Goal: Transaction & Acquisition: Purchase product/service

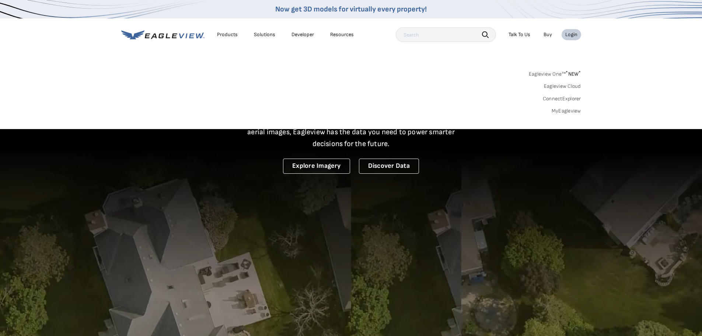
click at [566, 111] on link "MyEagleview" at bounding box center [566, 111] width 29 height 7
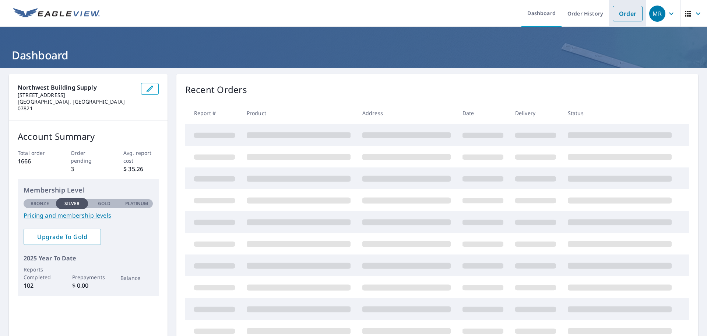
click at [629, 20] on link "Order" at bounding box center [628, 13] width 30 height 15
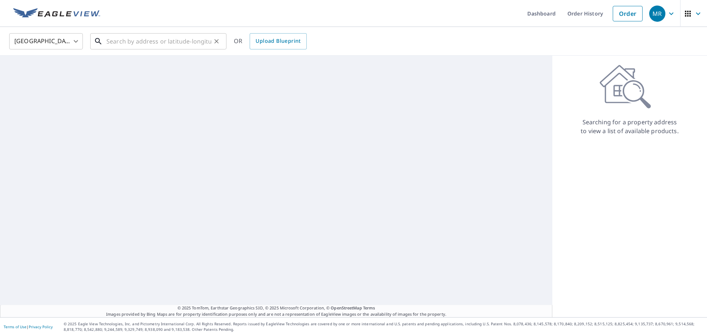
click at [136, 41] on input "text" at bounding box center [158, 41] width 105 height 21
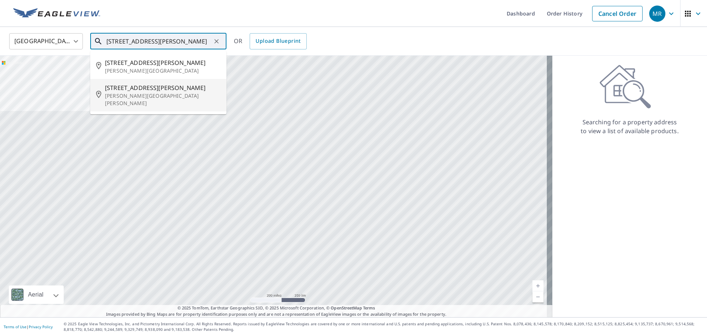
click at [128, 88] on span "41 Thomas Rd" at bounding box center [163, 87] width 116 height 9
type input "41 Thomas Rd Glen Gardner, NJ 08826"
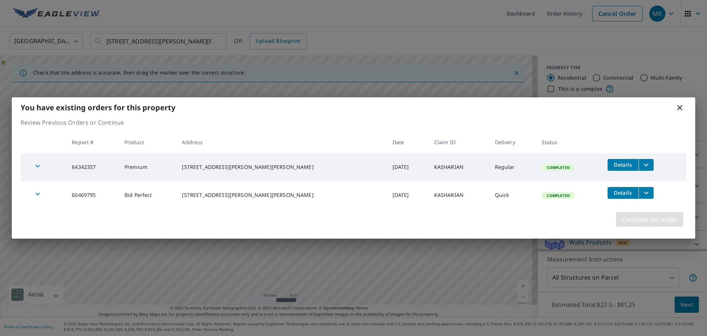
click at [647, 221] on span "Continue my order" at bounding box center [650, 219] width 56 height 10
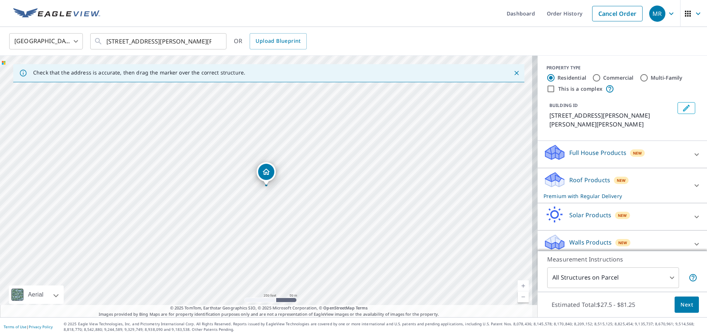
click at [693, 181] on icon at bounding box center [697, 185] width 9 height 9
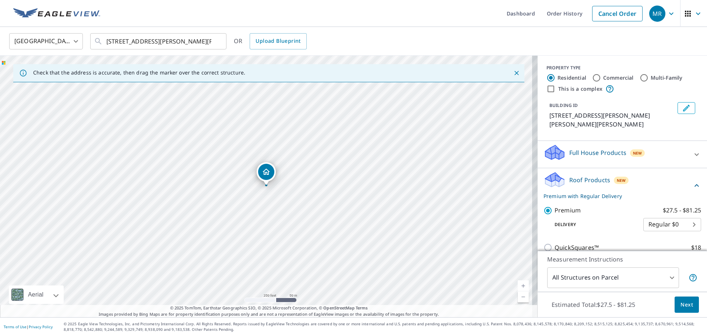
click at [690, 177] on div "Roof Products New Premium with Regular Delivery Premium $27.5 - $81.25 Delivery…" at bounding box center [622, 235] width 169 height 135
click at [693, 181] on icon at bounding box center [697, 185] width 9 height 9
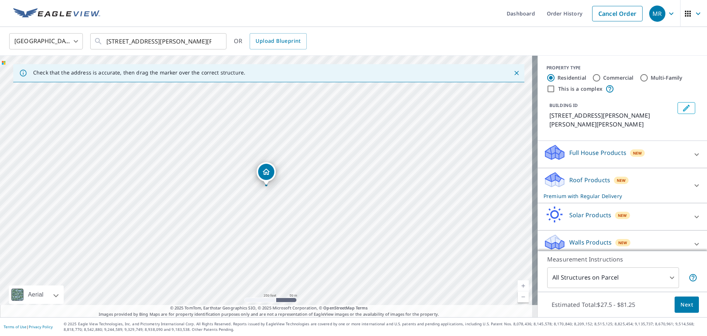
click at [685, 305] on span "Next" at bounding box center [687, 304] width 13 height 9
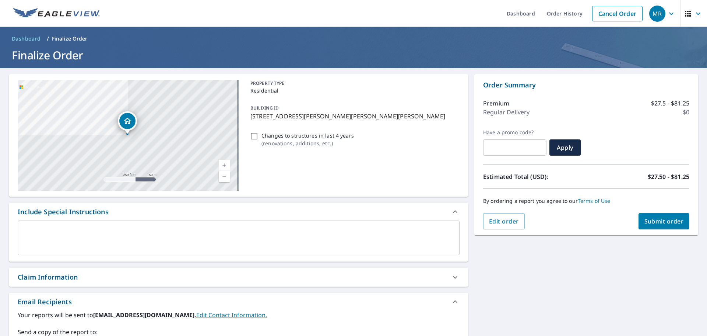
click at [256, 136] on input "Changes to structures in last 4 years ( renovations, additions, etc. )" at bounding box center [254, 136] width 9 height 9
checkbox input "true"
click at [254, 136] on input "Changes to structures in last 4 years ( renovations, additions, etc. )" at bounding box center [254, 136] width 9 height 9
checkbox input "false"
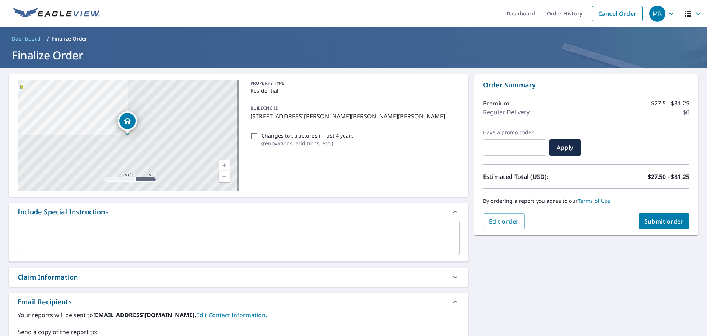
click at [54, 280] on div "Claim Information" at bounding box center [48, 277] width 60 height 10
checkbox input "true"
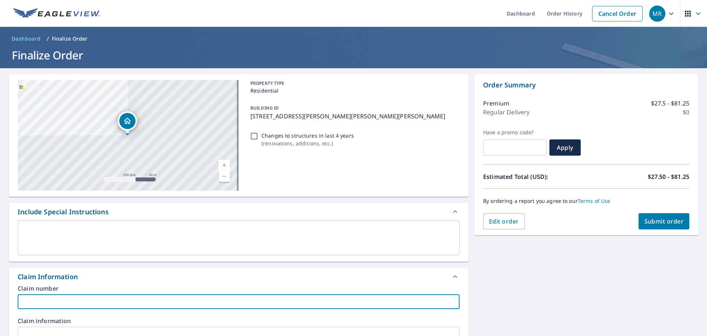
click at [70, 297] on input "text" at bounding box center [239, 301] width 442 height 15
type input "KASH"
checkbox input "true"
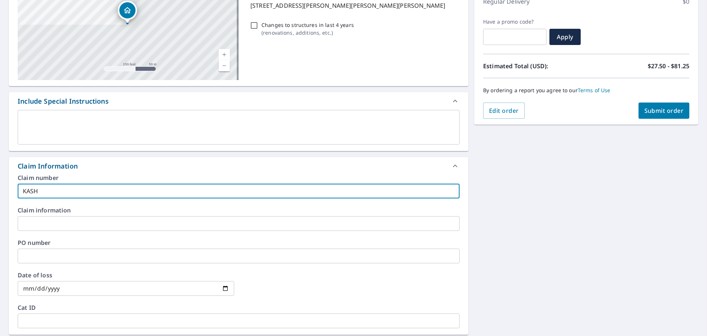
scroll to position [258, 0]
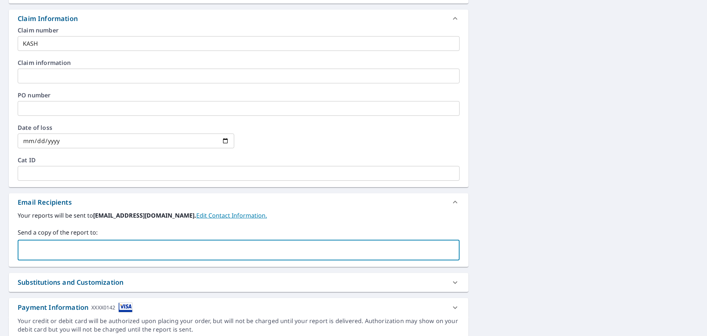
click at [130, 249] on input "text" at bounding box center [233, 250] width 424 height 14
type input "TOM.ROME@QXO.COM"
checkbox input "true"
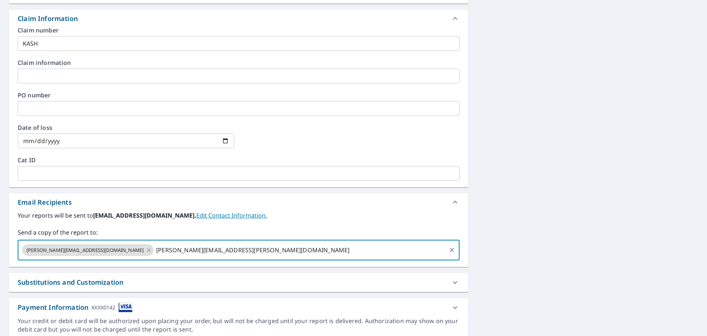
type input "KURT.RUPPEL@QXO.COM"
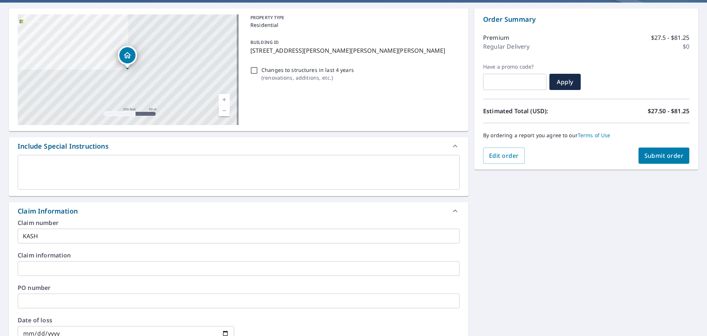
scroll to position [0, 0]
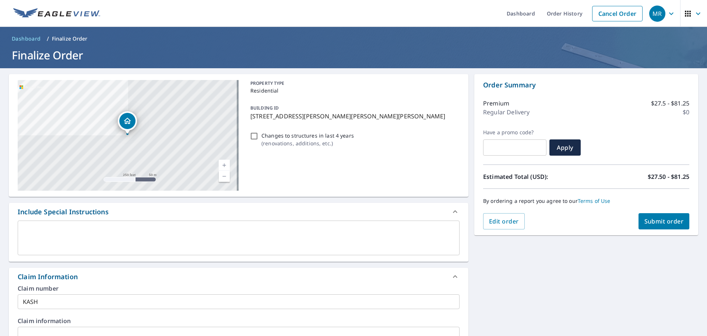
click at [650, 224] on span "Submit order" at bounding box center [664, 221] width 39 height 8
checkbox input "true"
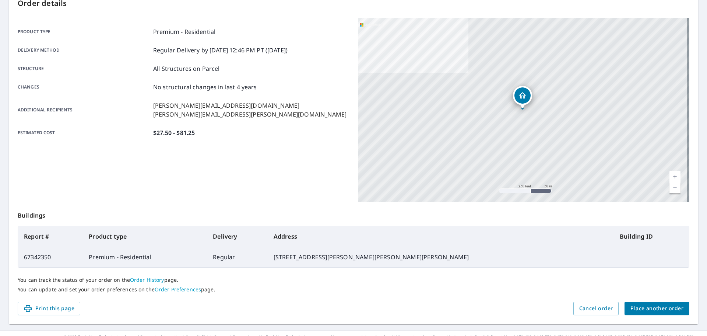
scroll to position [98, 0]
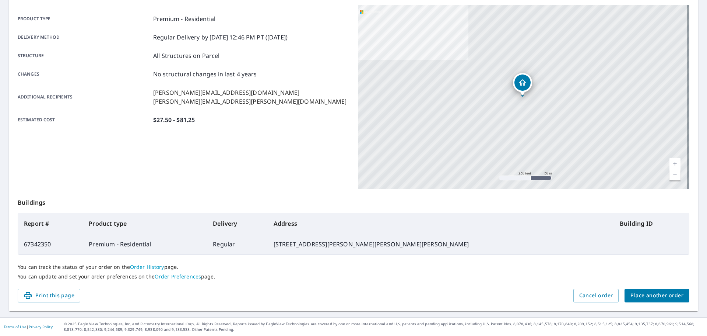
drag, startPoint x: 54, startPoint y: 296, endPoint x: 542, endPoint y: 288, distance: 488.2
click at [54, 294] on span "Print this page" at bounding box center [49, 295] width 51 height 9
